Goal: Task Accomplishment & Management: Manage account settings

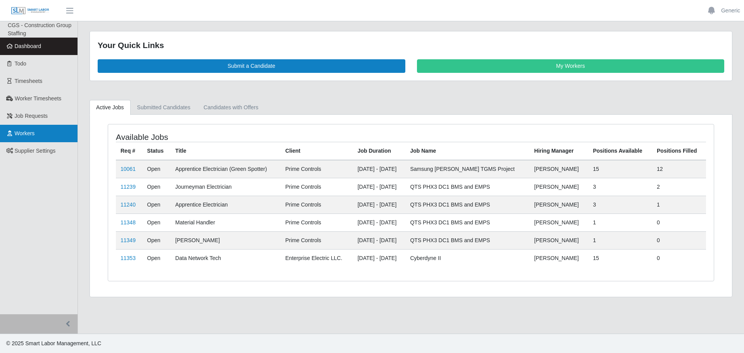
click at [36, 138] on link "Workers" at bounding box center [38, 133] width 77 height 17
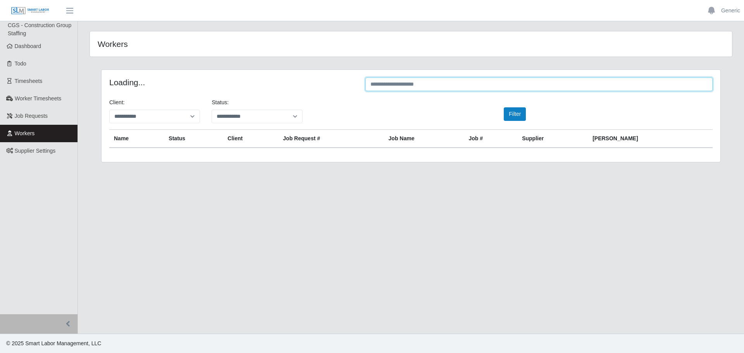
click at [437, 86] on input "text" at bounding box center [538, 84] width 347 height 14
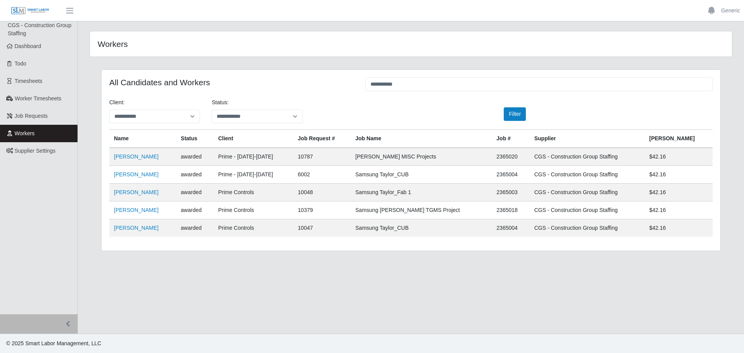
click at [151, 162] on td "[PERSON_NAME]" at bounding box center [142, 157] width 67 height 18
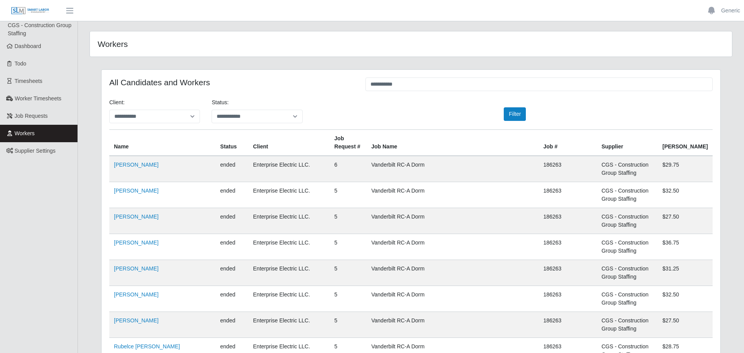
click at [150, 156] on td "[PERSON_NAME]" at bounding box center [162, 169] width 106 height 26
click at [421, 90] on input "**********" at bounding box center [535, 84] width 344 height 14
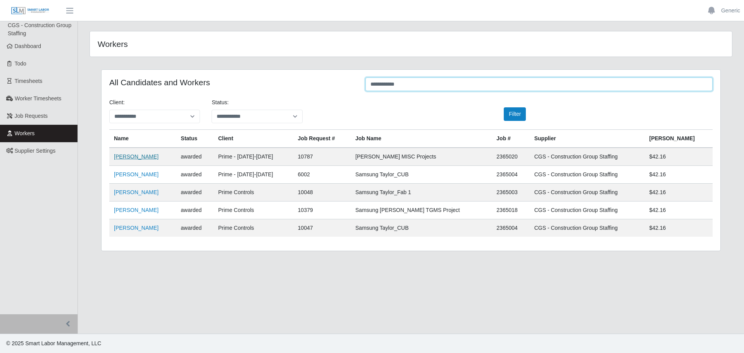
type input "**********"
click at [144, 154] on link "[PERSON_NAME]" at bounding box center [136, 156] width 45 height 6
click at [142, 160] on link "[PERSON_NAME]" at bounding box center [136, 156] width 45 height 6
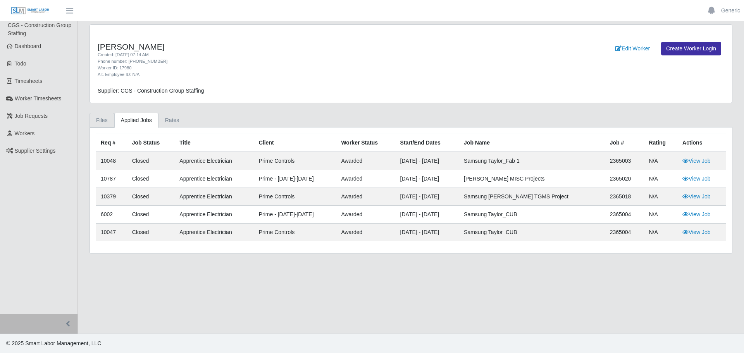
click at [110, 121] on link "Files" at bounding box center [101, 120] width 25 height 15
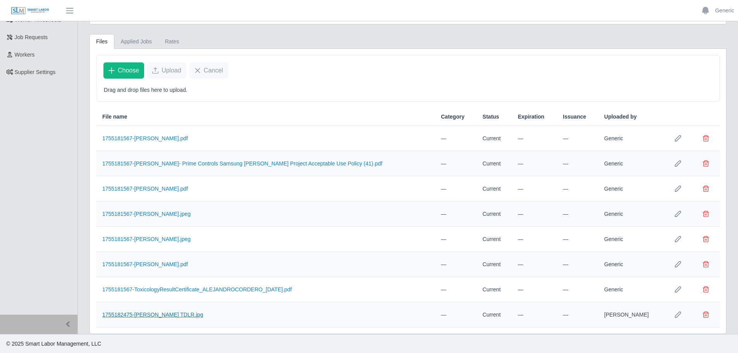
scroll to position [79, 0]
click at [160, 138] on link "1755181567-[PERSON_NAME].pdf" at bounding box center [145, 138] width 86 height 6
click at [129, 70] on span "Choose" at bounding box center [128, 69] width 21 height 9
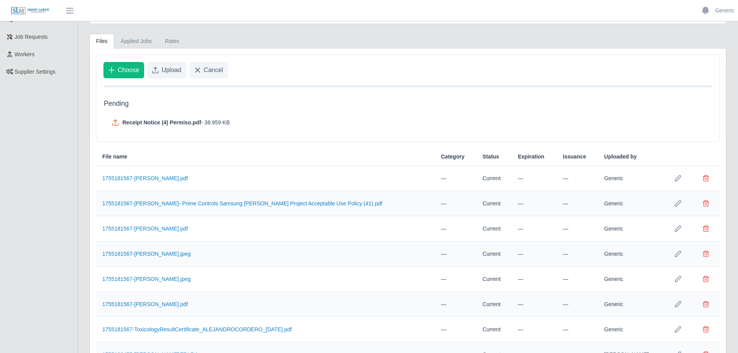
scroll to position [119, 0]
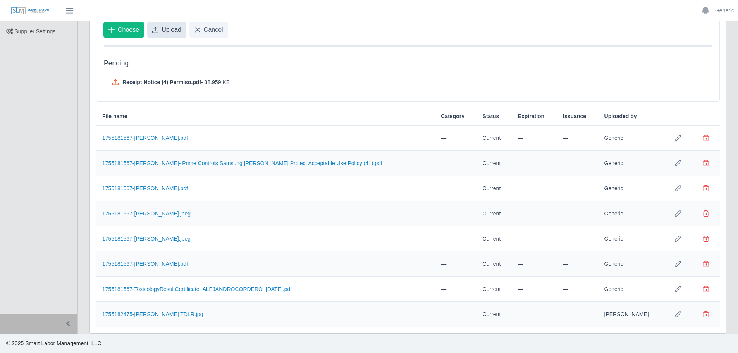
click at [173, 27] on span "Upload" at bounding box center [172, 29] width 20 height 9
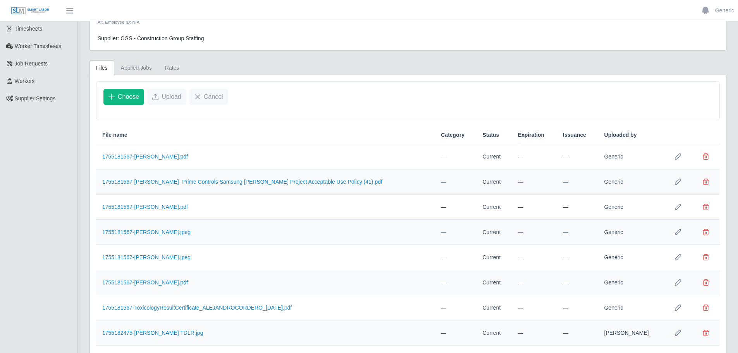
scroll to position [0, 0]
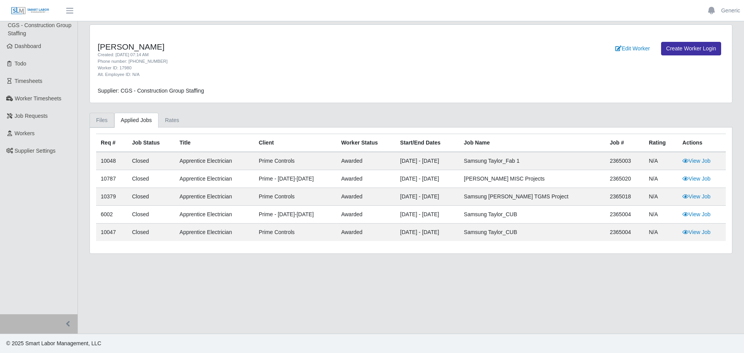
drag, startPoint x: 99, startPoint y: 116, endPoint x: 112, endPoint y: 113, distance: 13.1
click at [99, 116] on link "Files" at bounding box center [101, 120] width 25 height 15
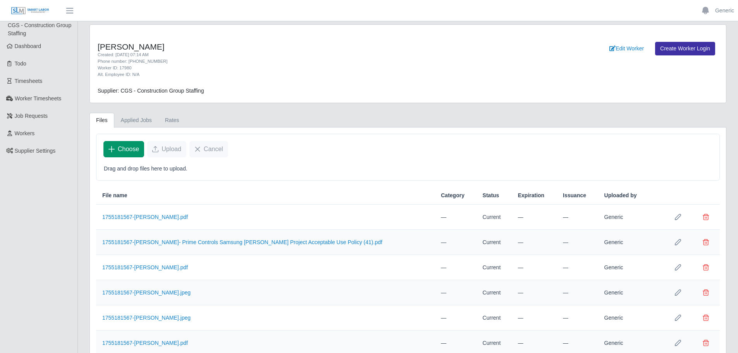
click at [121, 146] on span "Choose" at bounding box center [128, 148] width 21 height 9
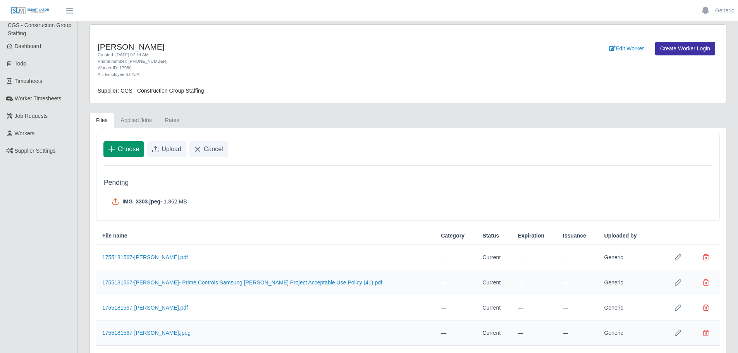
click at [119, 150] on span "Choose" at bounding box center [128, 148] width 21 height 9
click at [156, 147] on icon "Upload" at bounding box center [155, 149] width 6 height 6
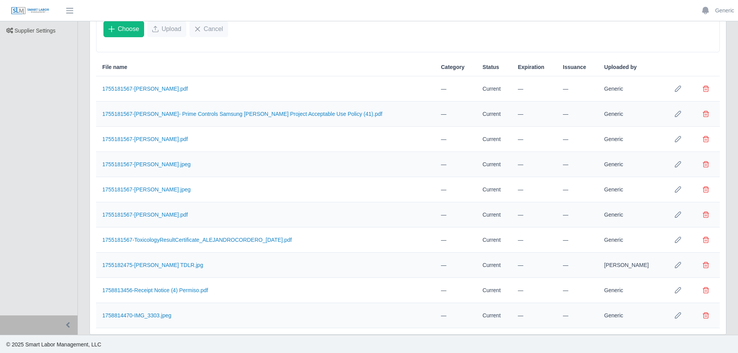
scroll to position [121, 0]
click at [149, 312] on link "1758814470-IMG_3303.jpeg" at bounding box center [136, 314] width 69 height 6
